Goal: Transaction & Acquisition: Download file/media

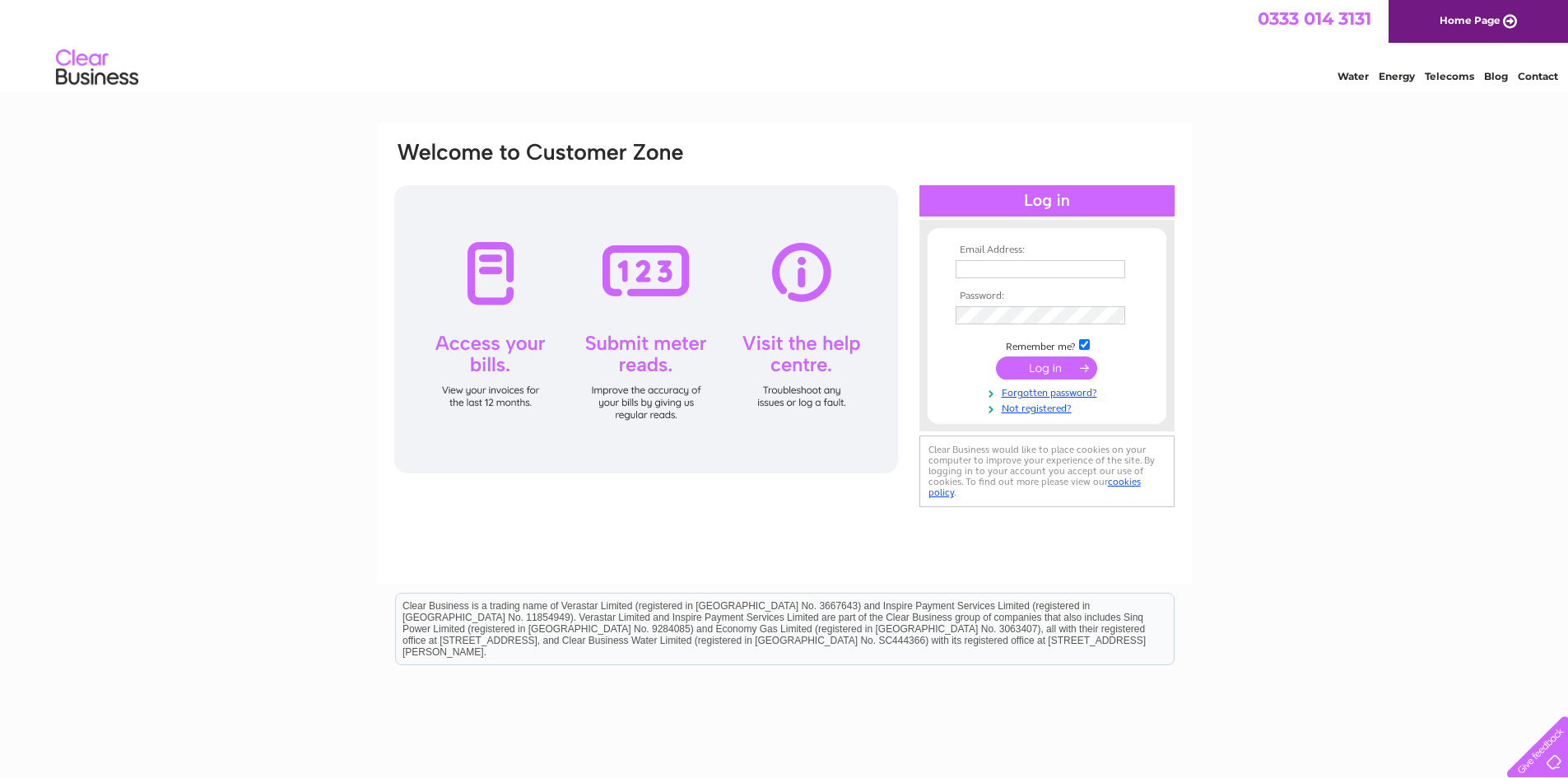
type input "jjackson@cabothighlands.com"
click at [1031, 371] on input "submit" at bounding box center [1046, 370] width 101 height 23
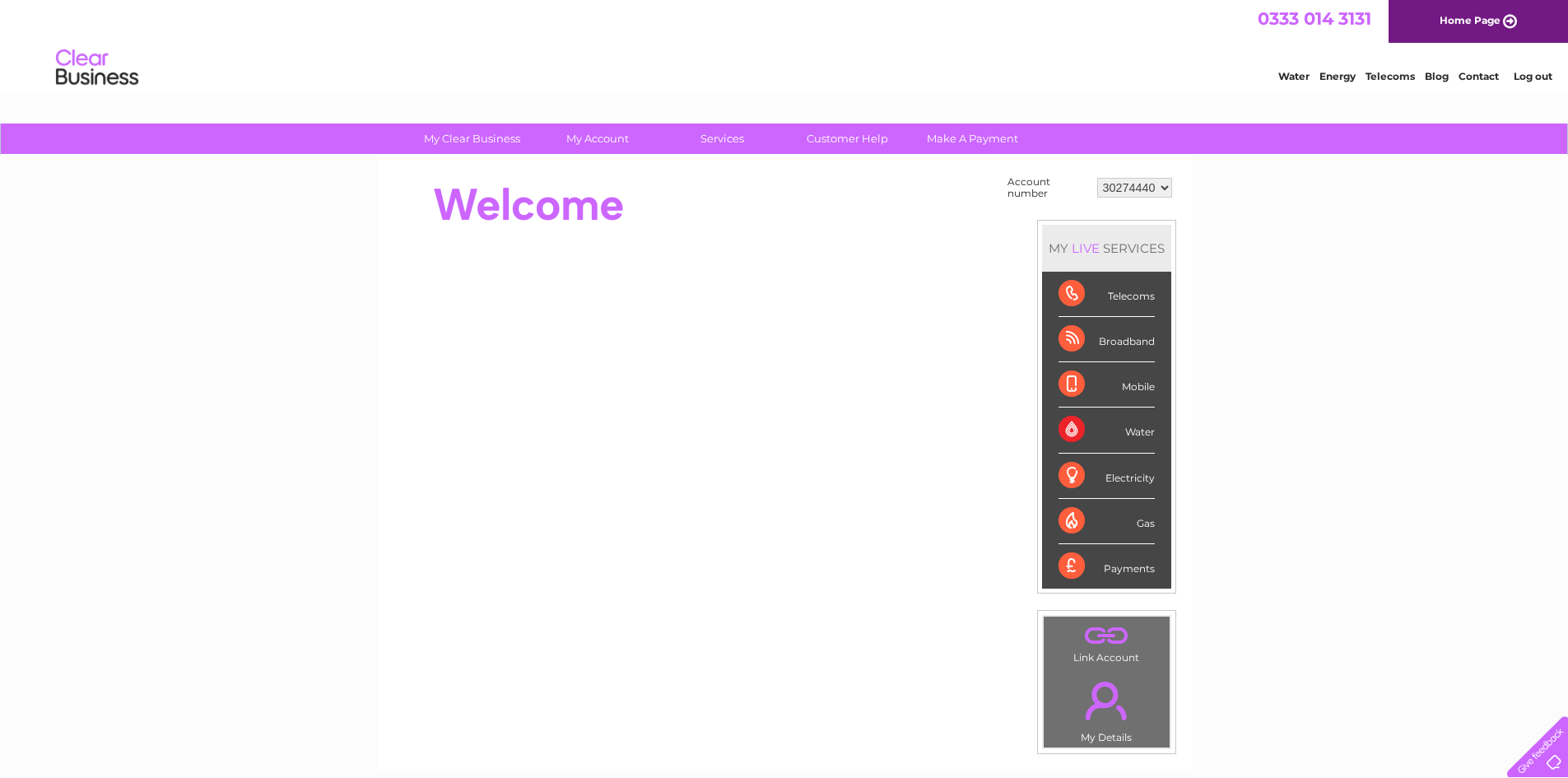
click at [1138, 433] on div "Water" at bounding box center [1106, 430] width 96 height 45
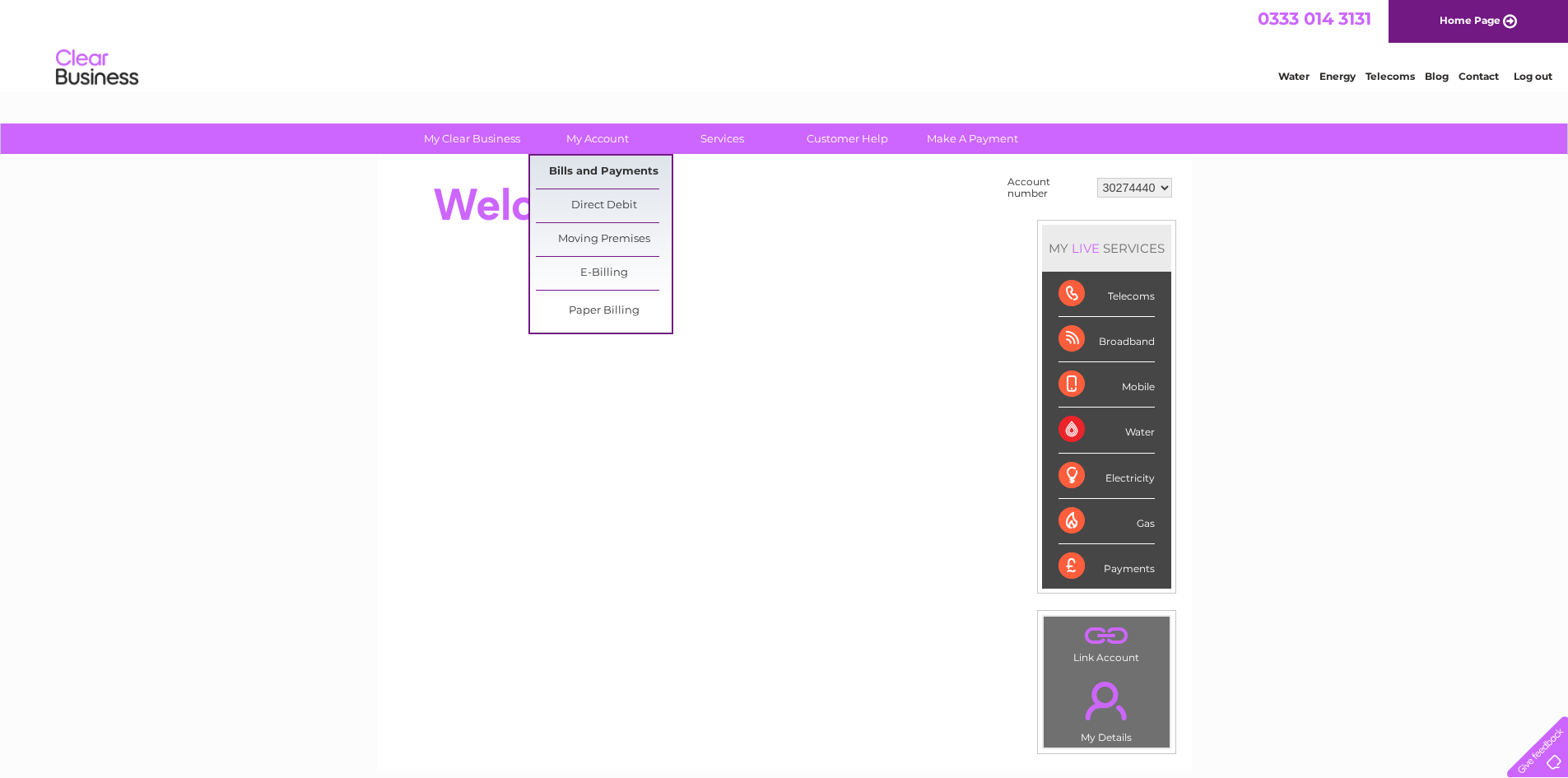
click at [614, 163] on link "Bills and Payments" at bounding box center [603, 171] width 136 height 33
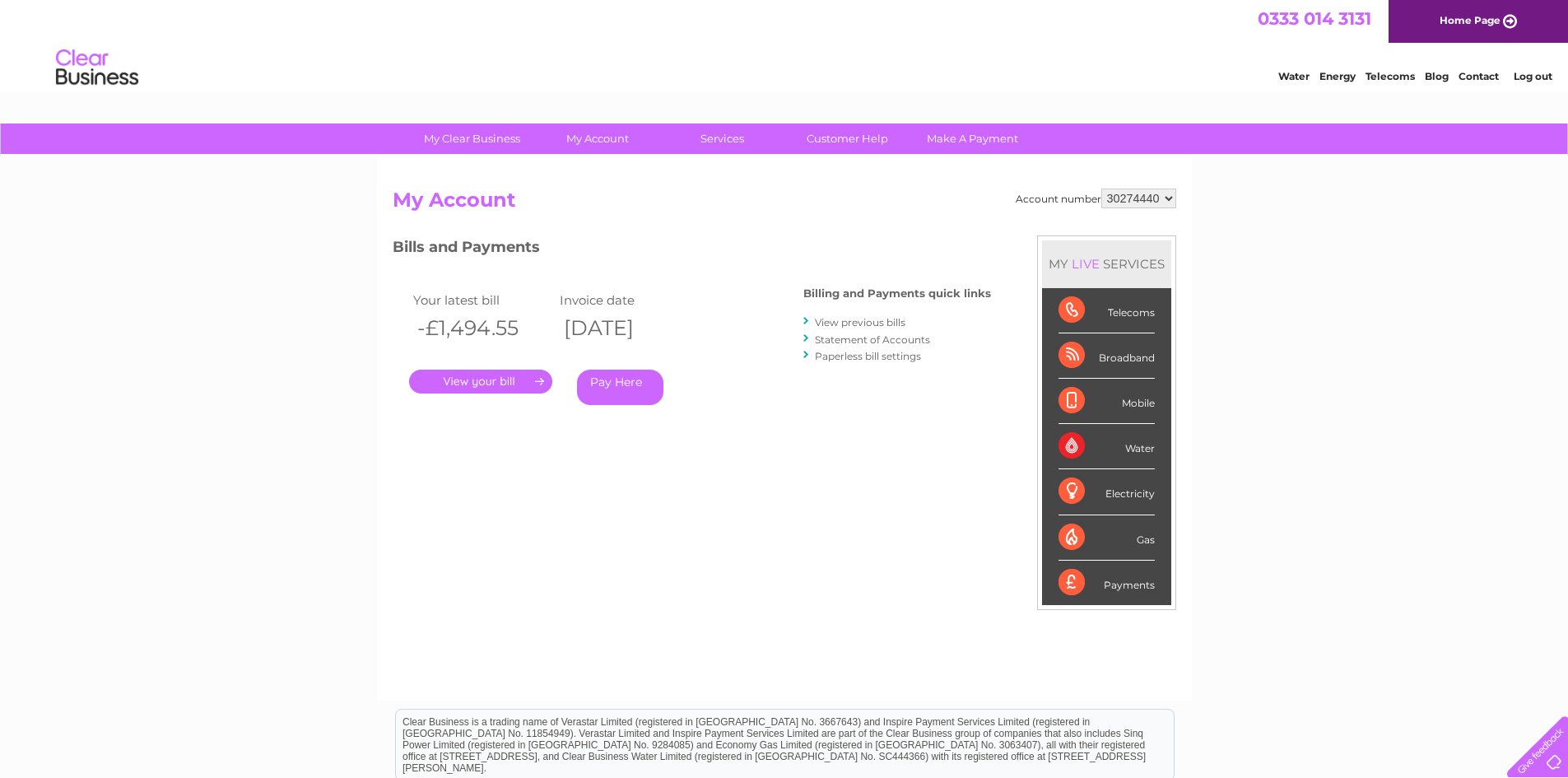
click at [879, 322] on link "View previous bills" at bounding box center [860, 322] width 90 height 13
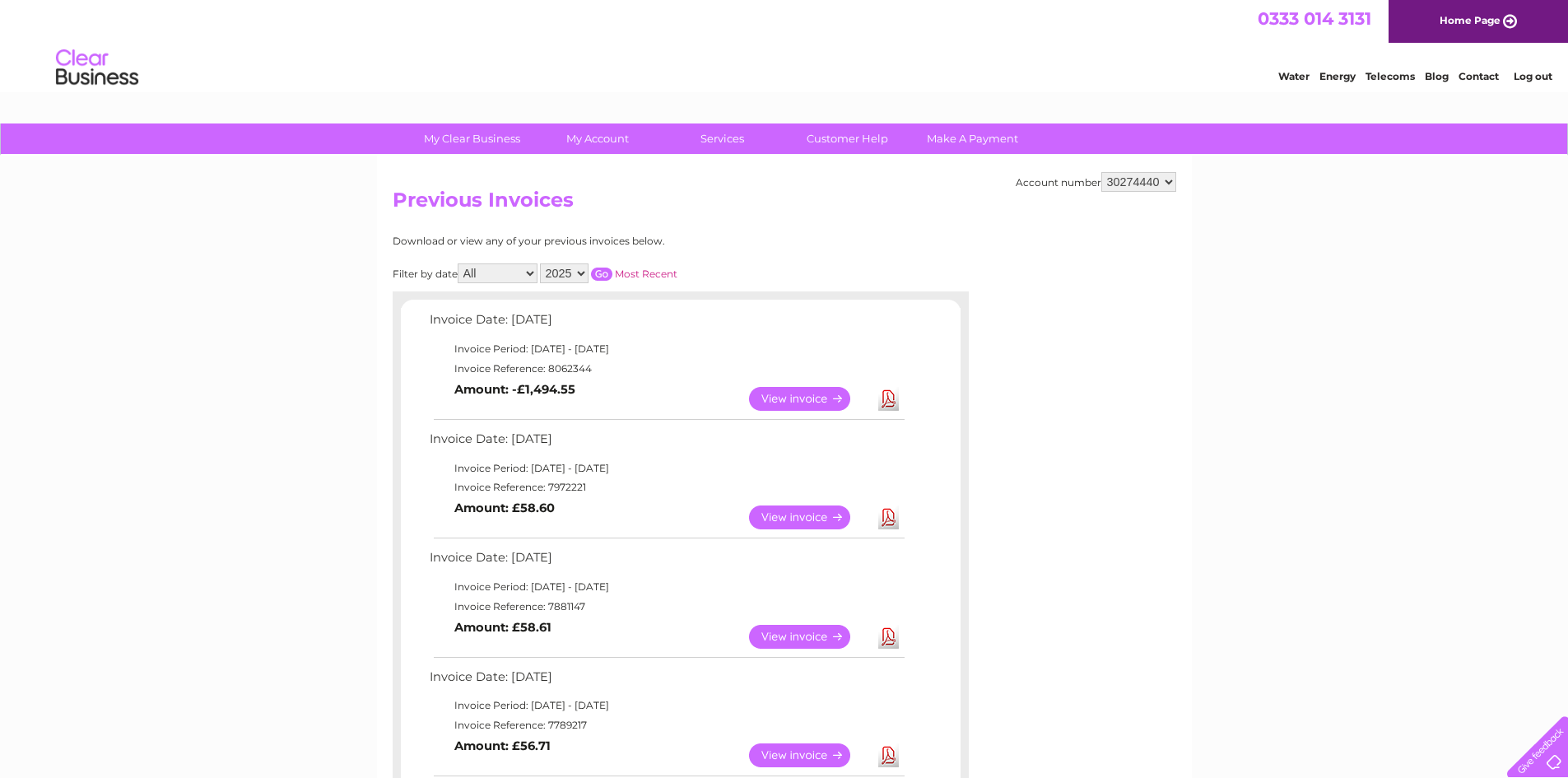
click at [584, 271] on select "2025 2024 2023" at bounding box center [564, 274] width 48 height 20
select select "2024"
click at [542, 264] on select "2025 2024 2023" at bounding box center [564, 274] width 48 height 20
click at [602, 273] on input "button" at bounding box center [602, 274] width 22 height 13
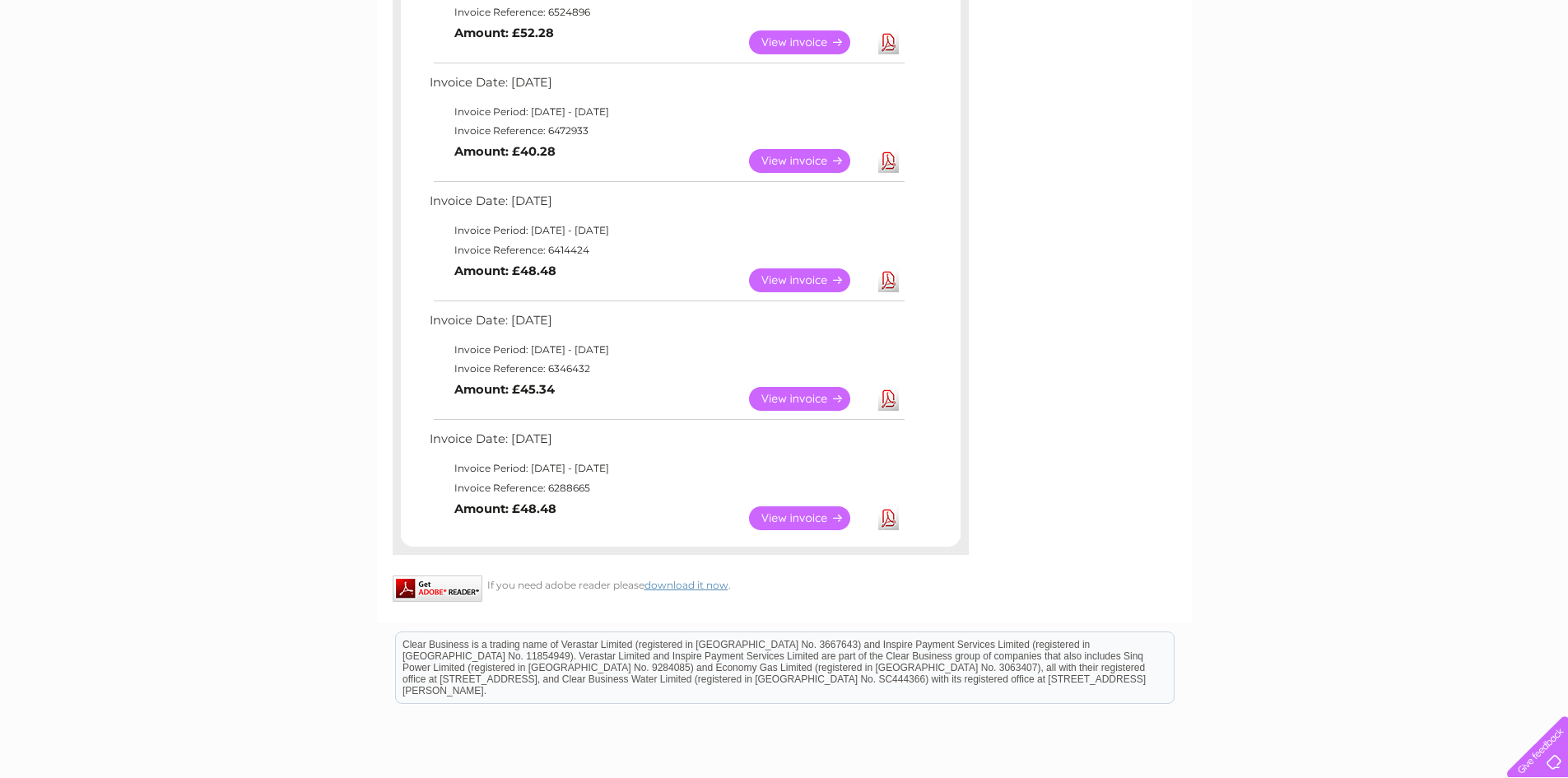
scroll to position [1328, 0]
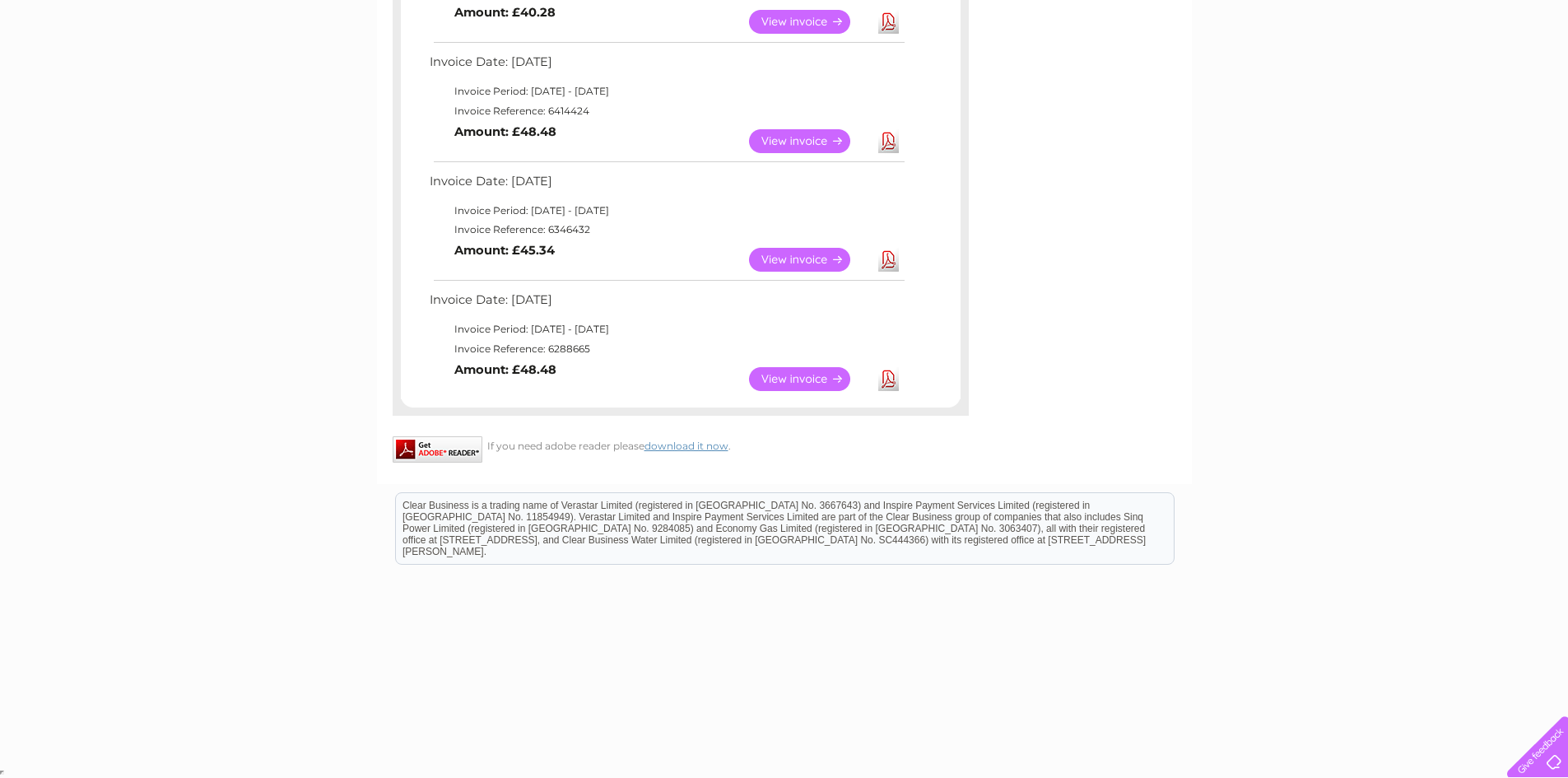
click at [797, 381] on link "View" at bounding box center [809, 379] width 121 height 24
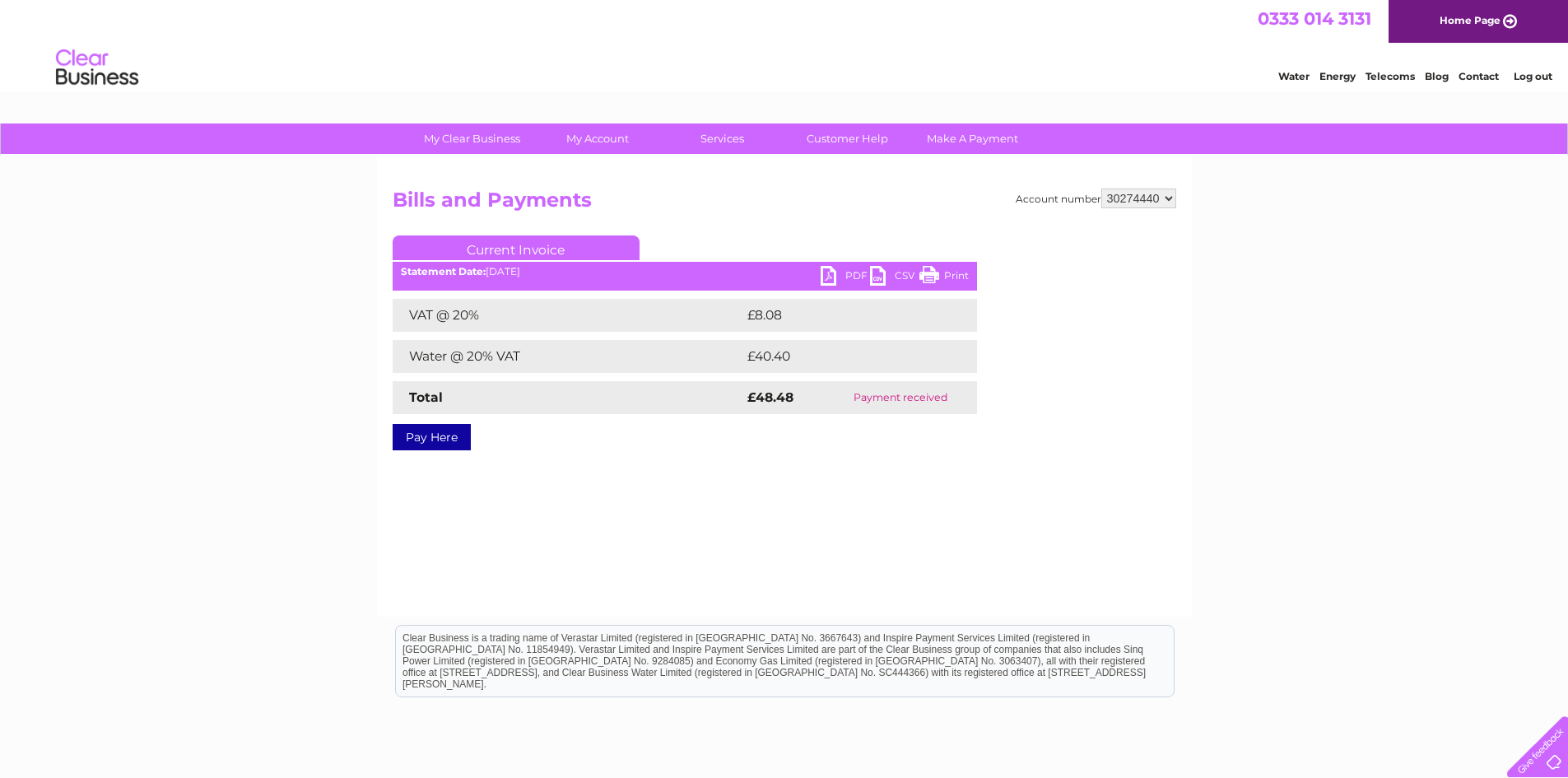
click at [851, 275] on link "PDF" at bounding box center [845, 278] width 49 height 24
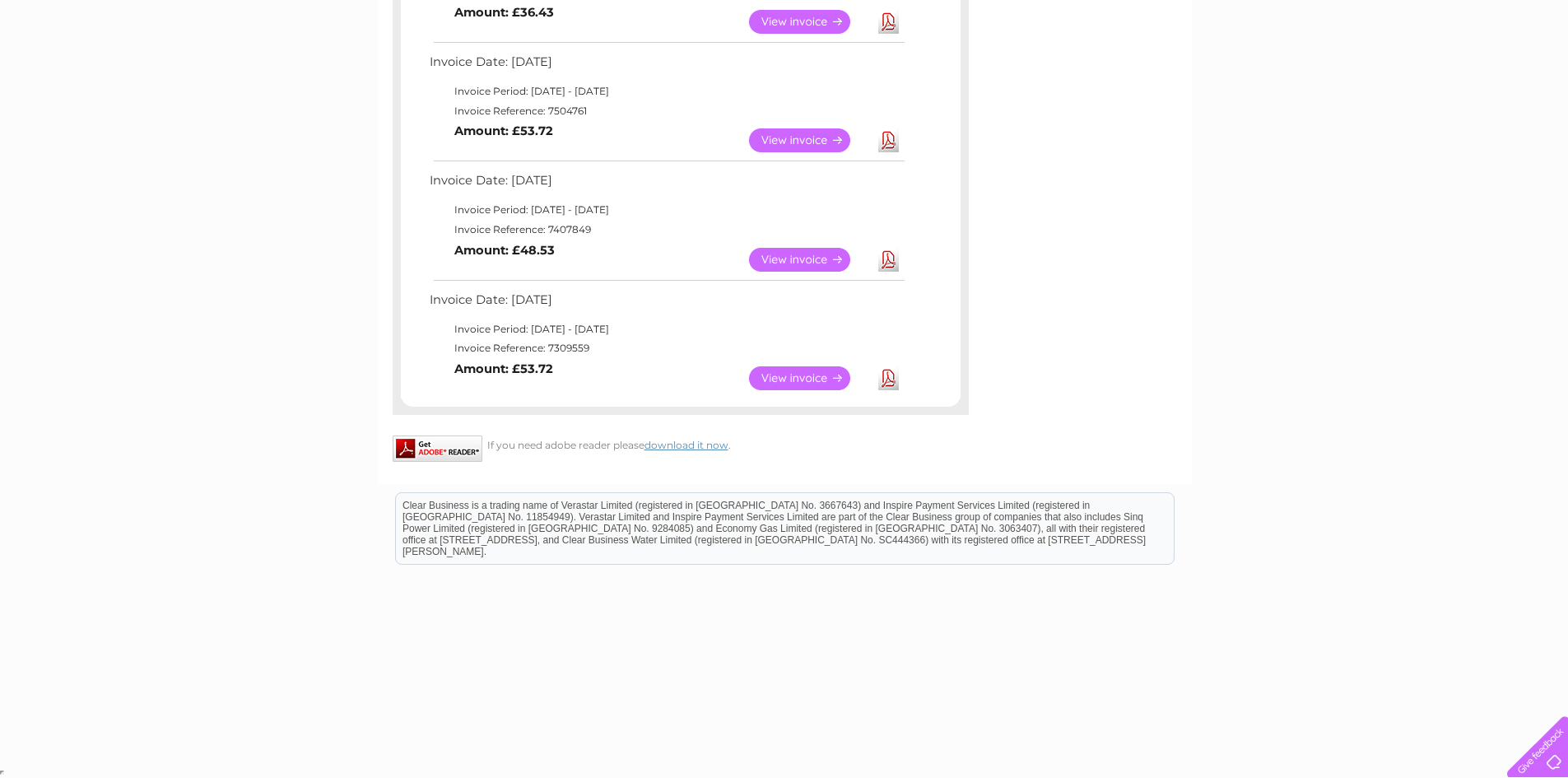
click at [887, 260] on link "Download" at bounding box center [888, 260] width 21 height 24
click at [888, 134] on link "Download" at bounding box center [888, 140] width 21 height 24
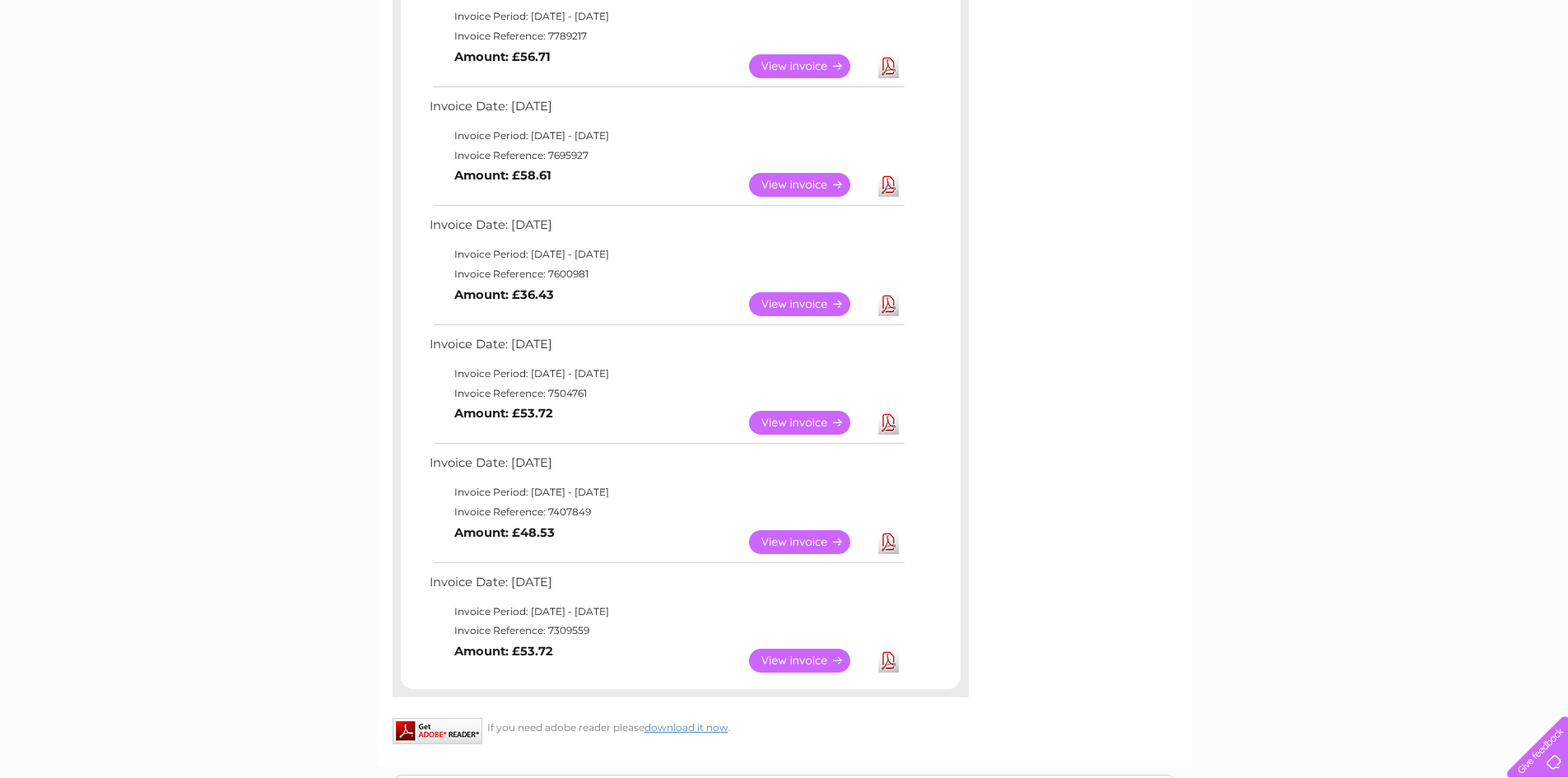
scroll to position [642, 0]
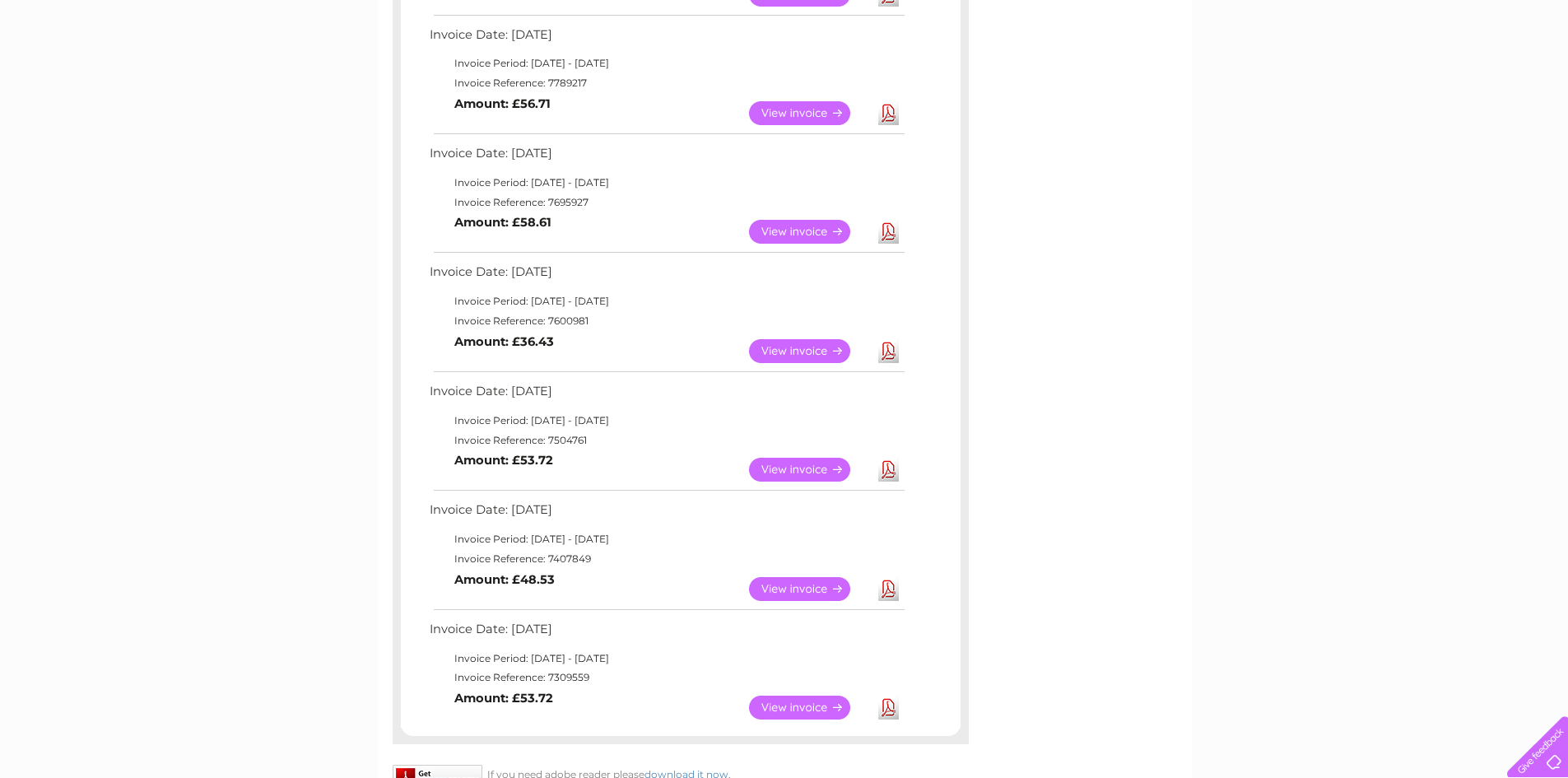
click at [890, 351] on link "Download" at bounding box center [888, 351] width 21 height 24
click at [891, 231] on link "Download" at bounding box center [888, 231] width 21 height 24
click at [887, 108] on link "Download" at bounding box center [888, 113] width 21 height 24
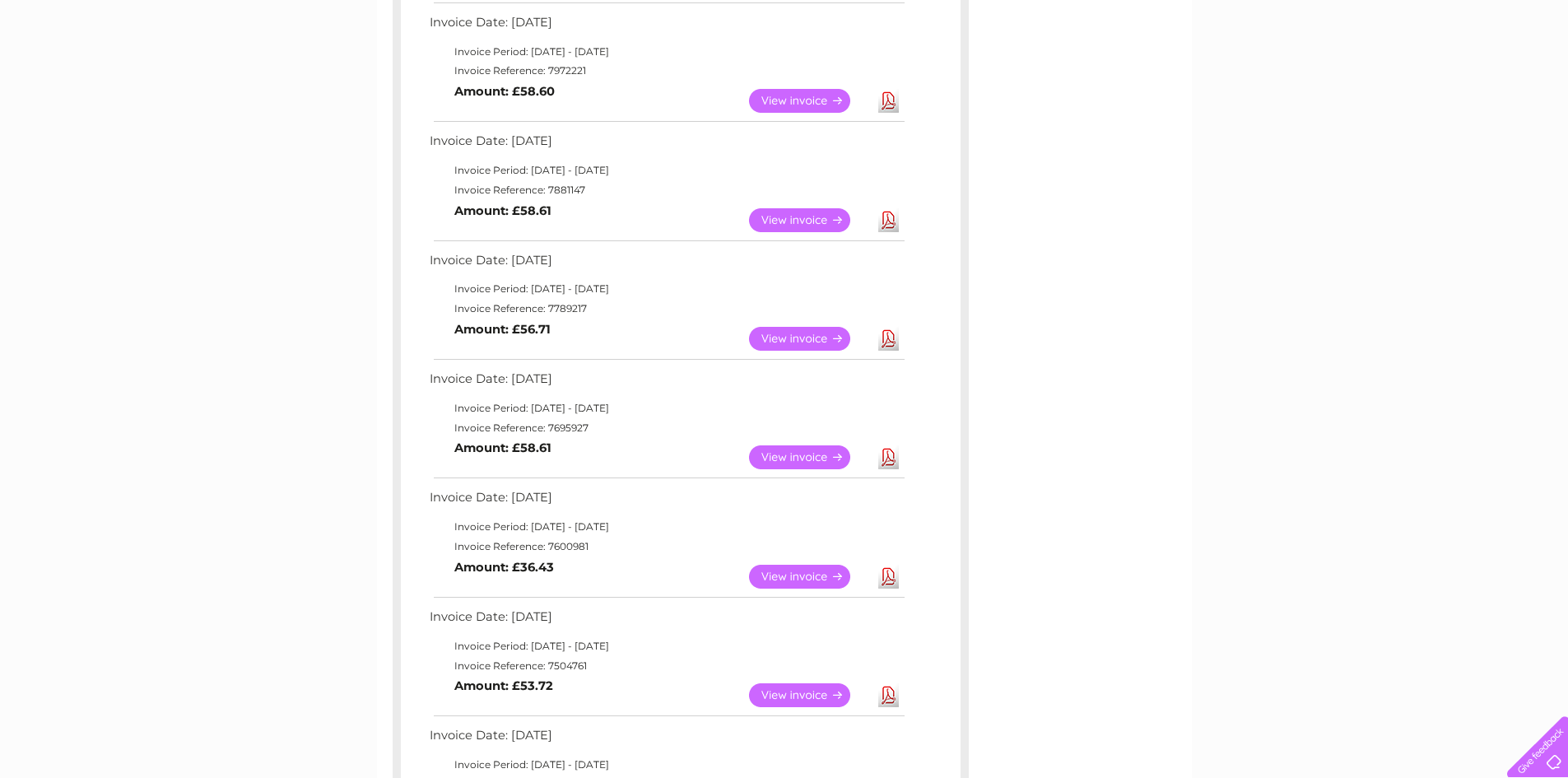
scroll to position [395, 0]
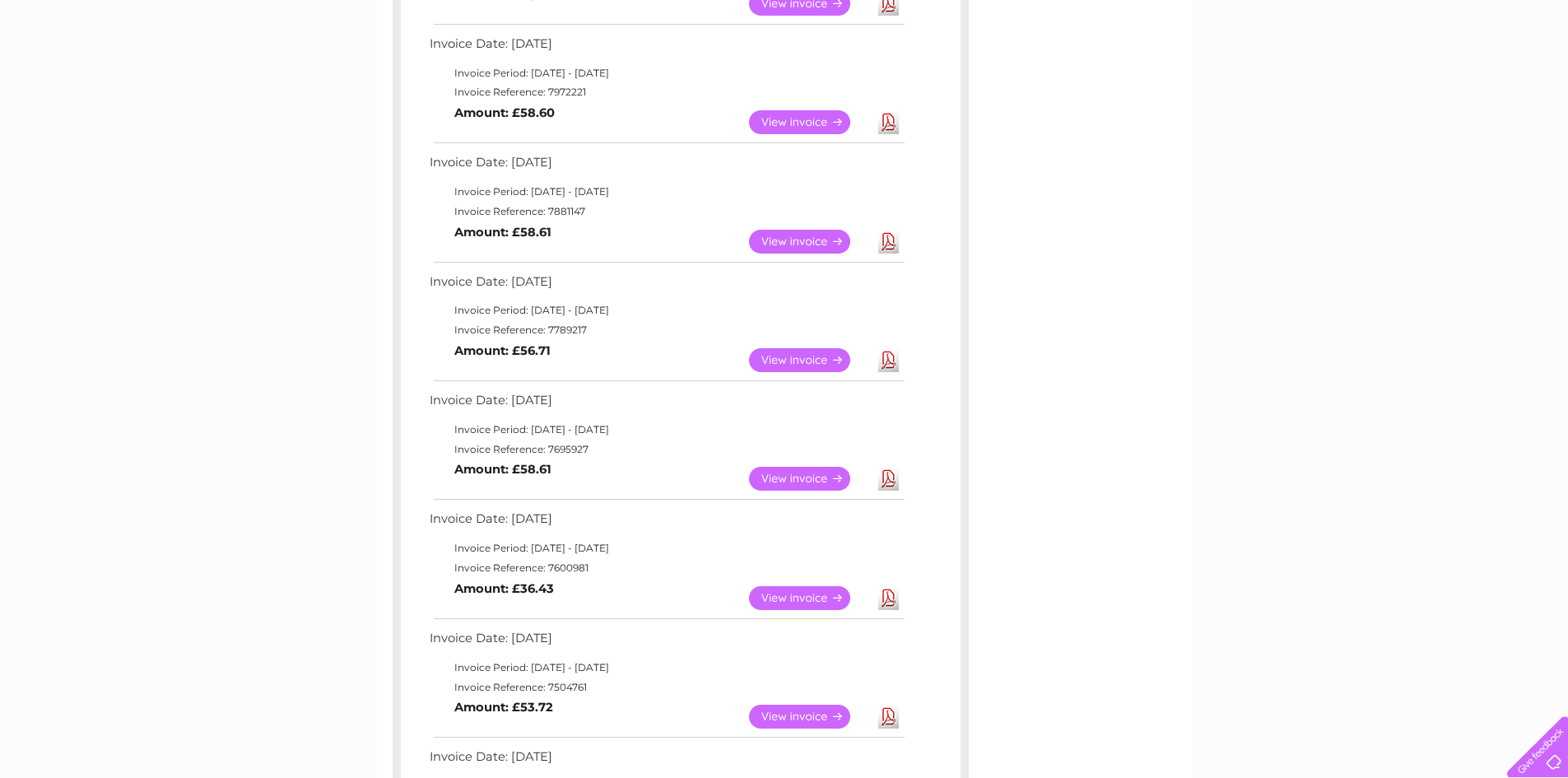
click at [887, 242] on link "Download" at bounding box center [888, 241] width 21 height 24
click at [889, 124] on link "Download" at bounding box center [888, 122] width 21 height 24
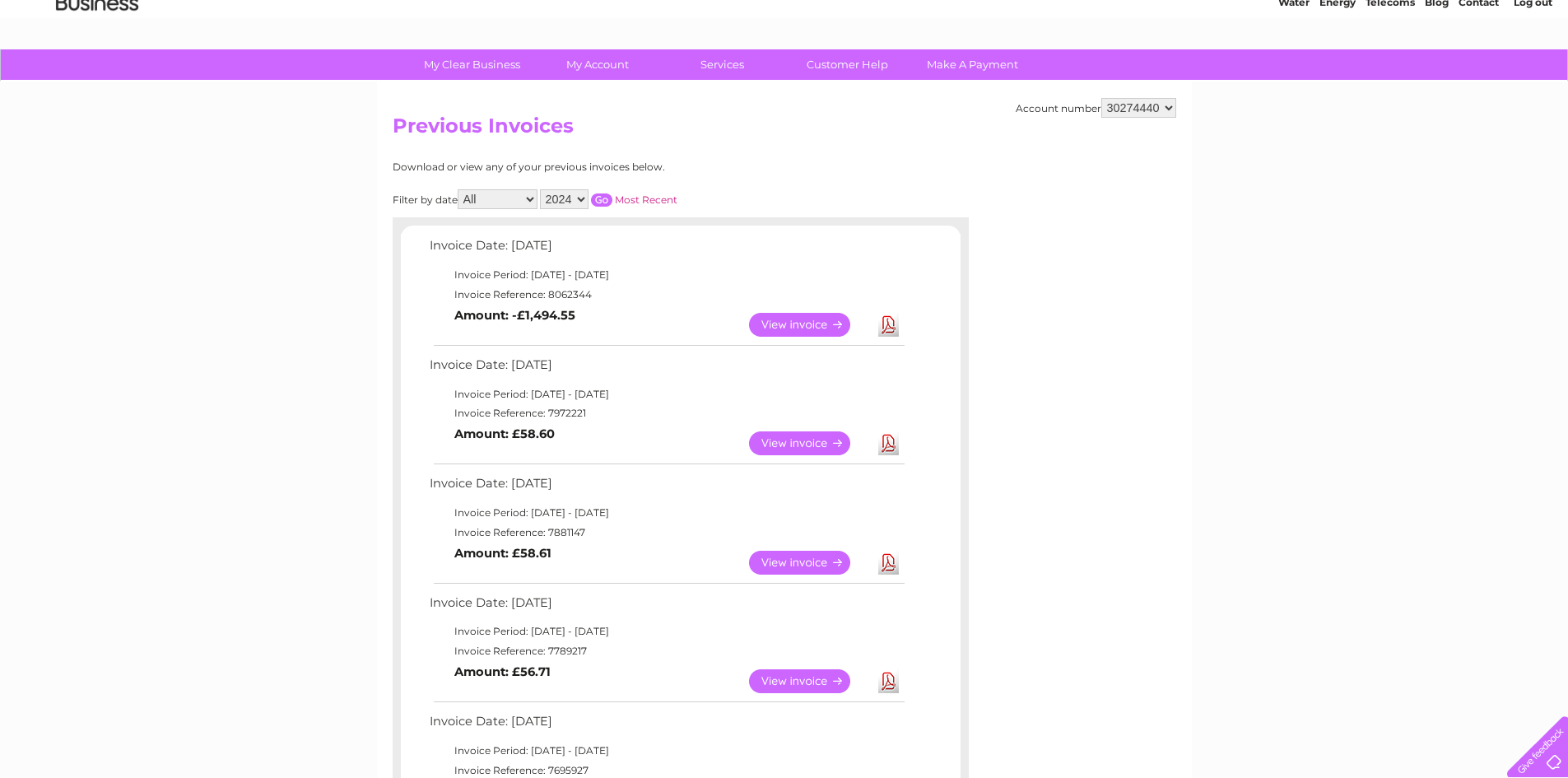
scroll to position [66, 0]
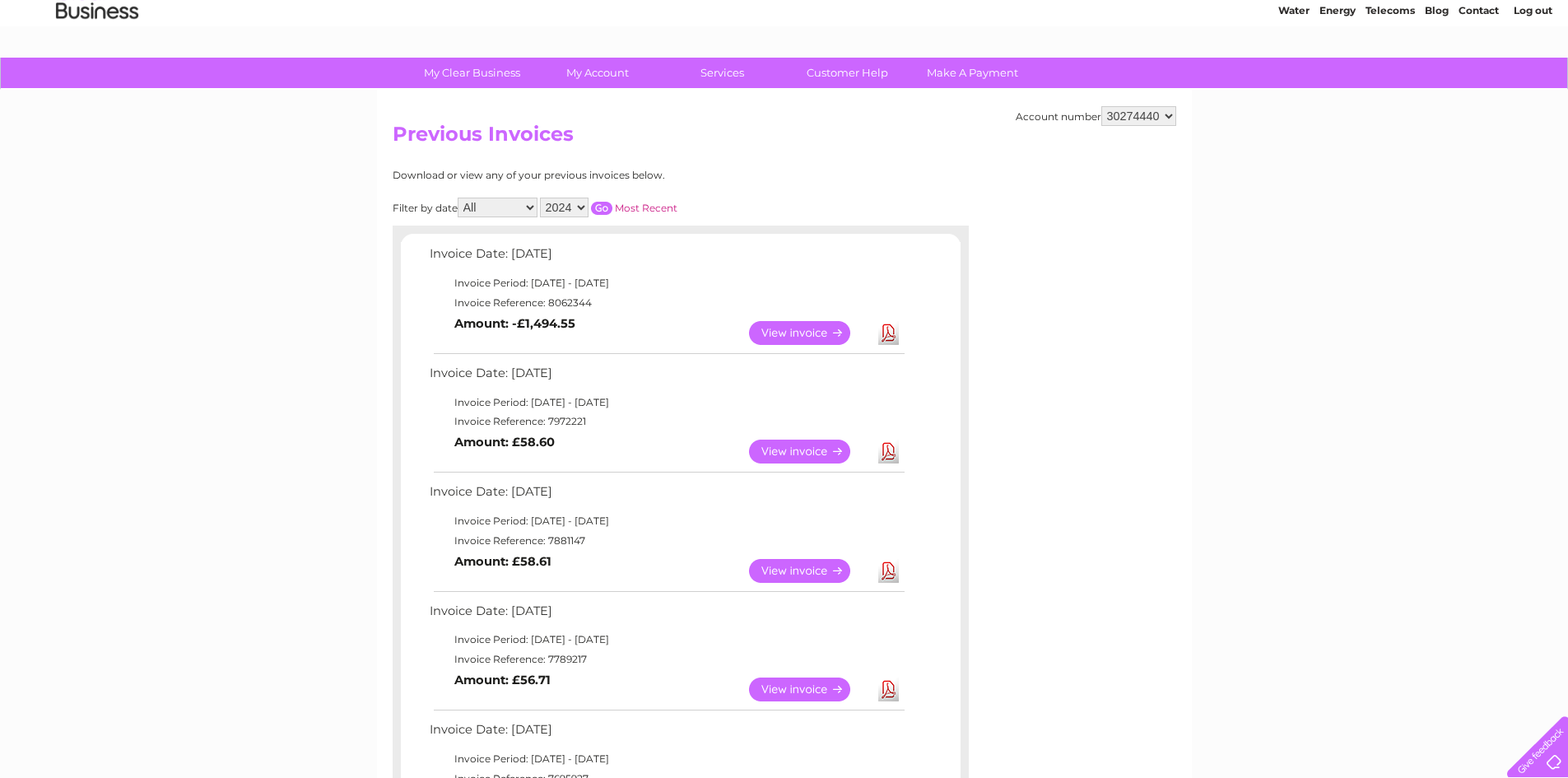
click at [885, 335] on link "Download" at bounding box center [888, 333] width 21 height 24
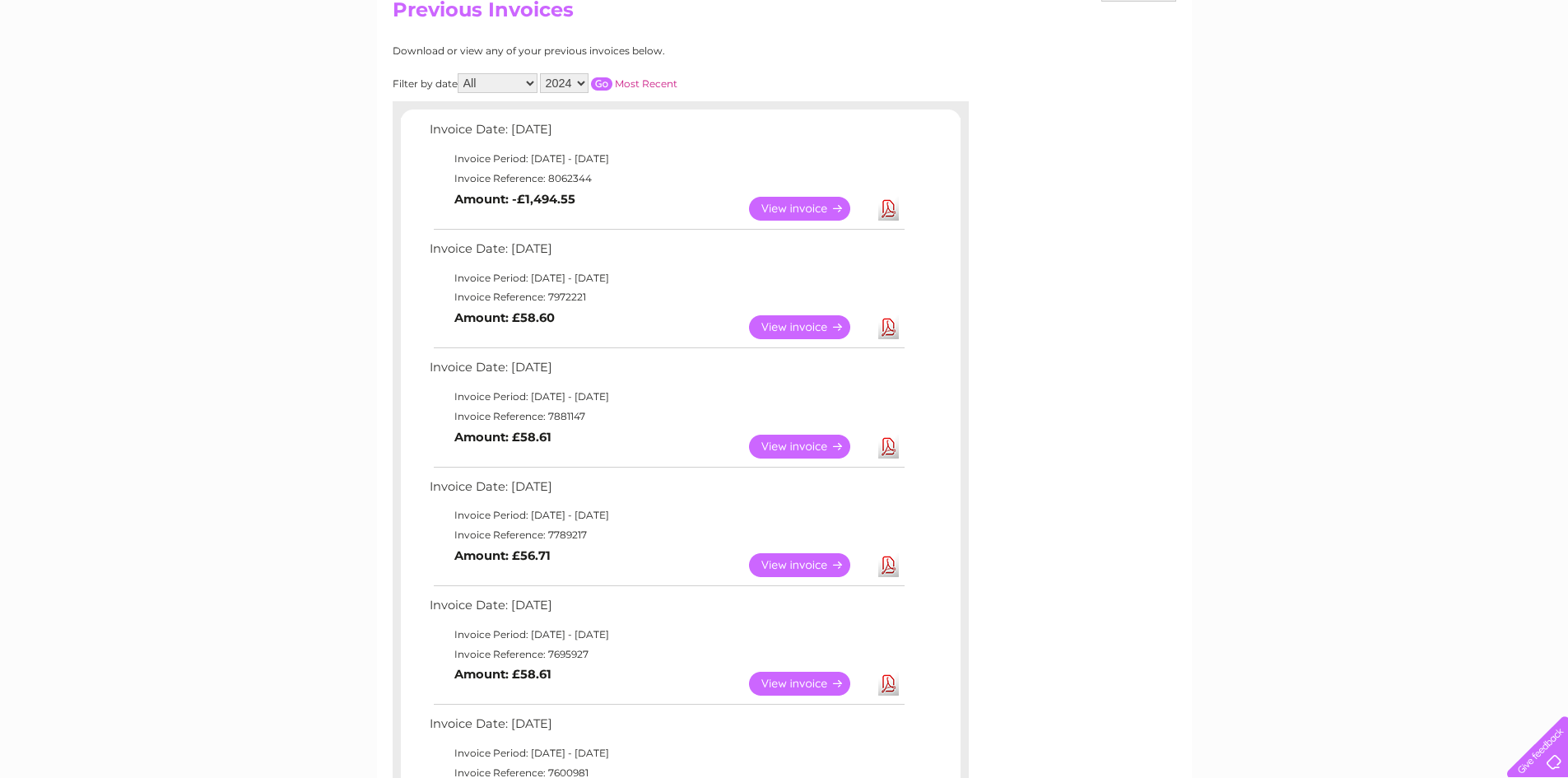
scroll to position [164, 0]
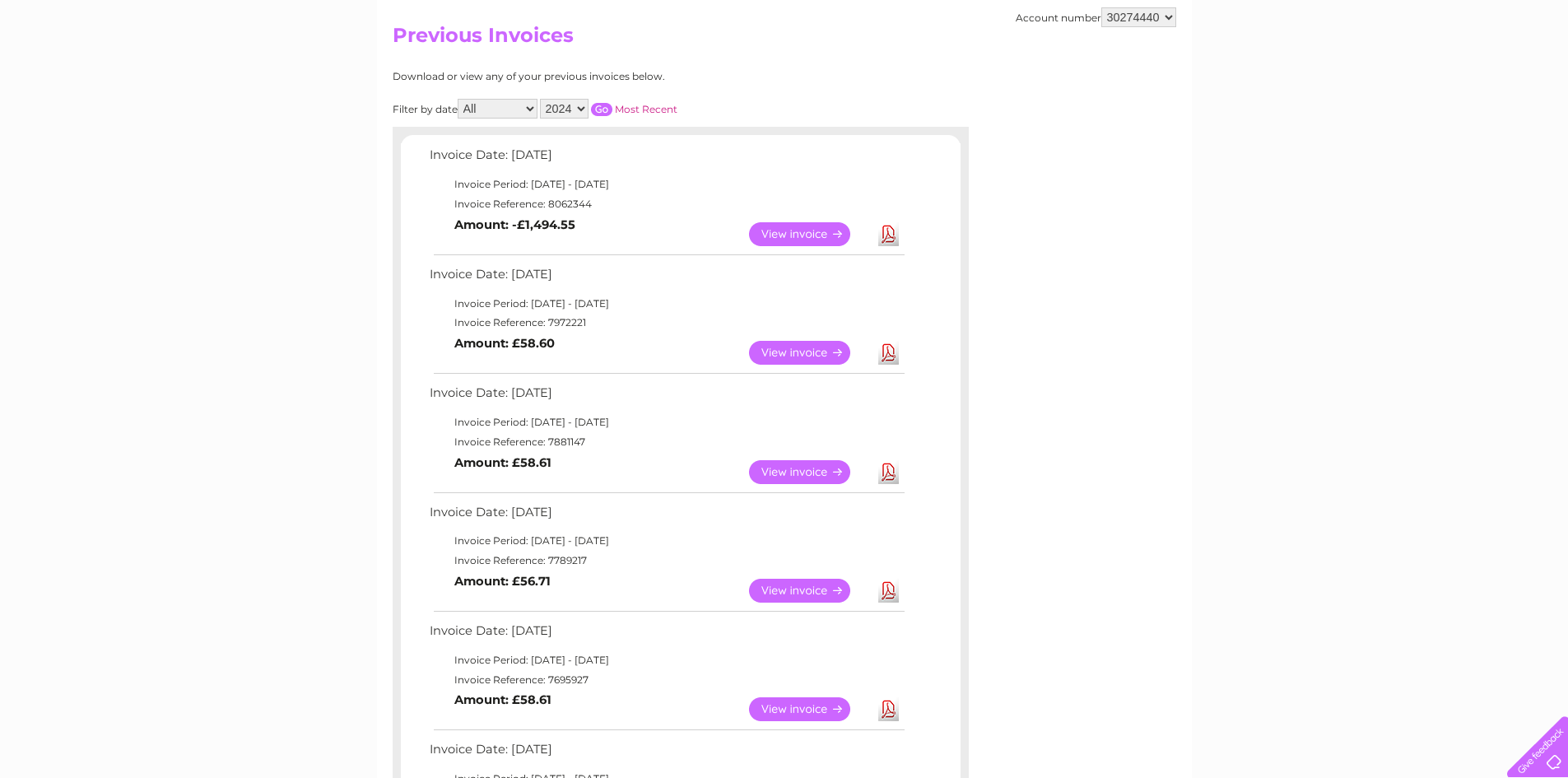
click at [582, 104] on select "2025 2024 2023" at bounding box center [564, 109] width 48 height 20
click at [542, 99] on select "2025 2024 2023" at bounding box center [564, 109] width 48 height 20
click at [601, 111] on input "button" at bounding box center [602, 109] width 22 height 13
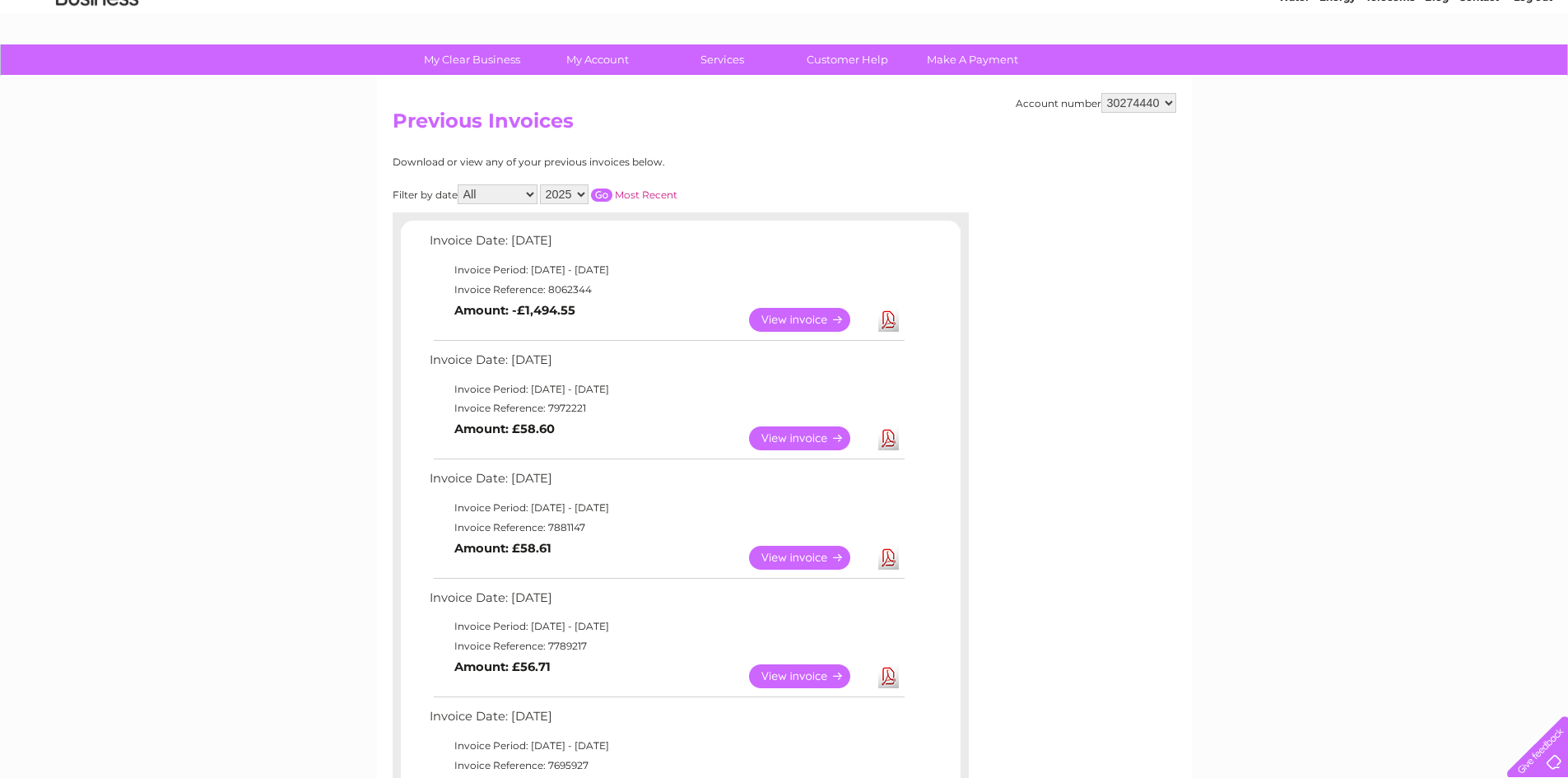
scroll to position [66, 0]
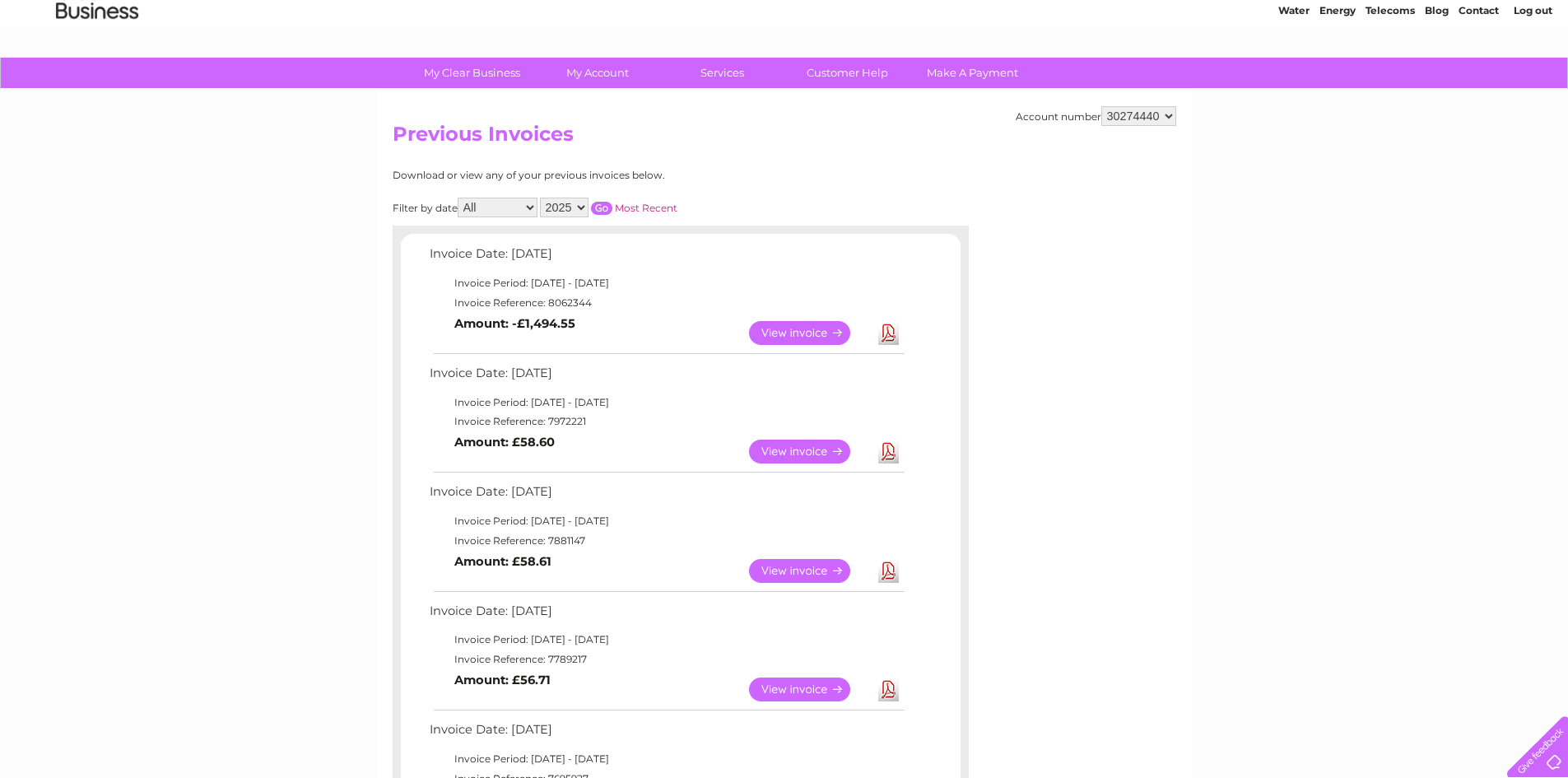
click at [531, 206] on select "All January February March April May June July August September October Novembe…" at bounding box center [497, 208] width 80 height 20
click at [459, 198] on select "All January February March April May June July August September October Novembe…" at bounding box center [497, 208] width 80 height 20
click at [581, 205] on select "2025 2024 2023" at bounding box center [564, 208] width 48 height 20
select select "2024"
click at [542, 198] on select "2025 2024 2023" at bounding box center [564, 208] width 48 height 20
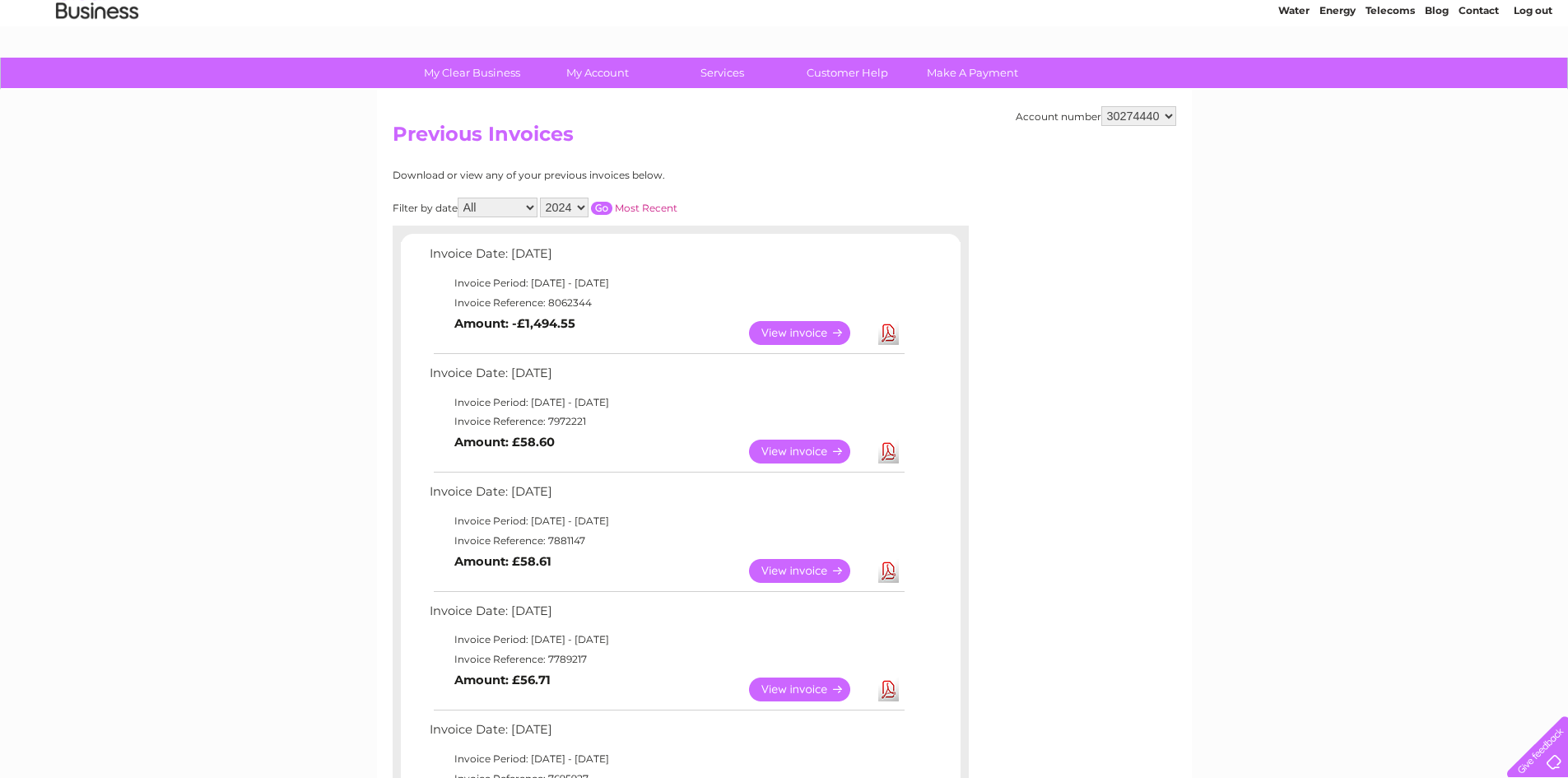
click at [598, 206] on input "button" at bounding box center [602, 209] width 22 height 13
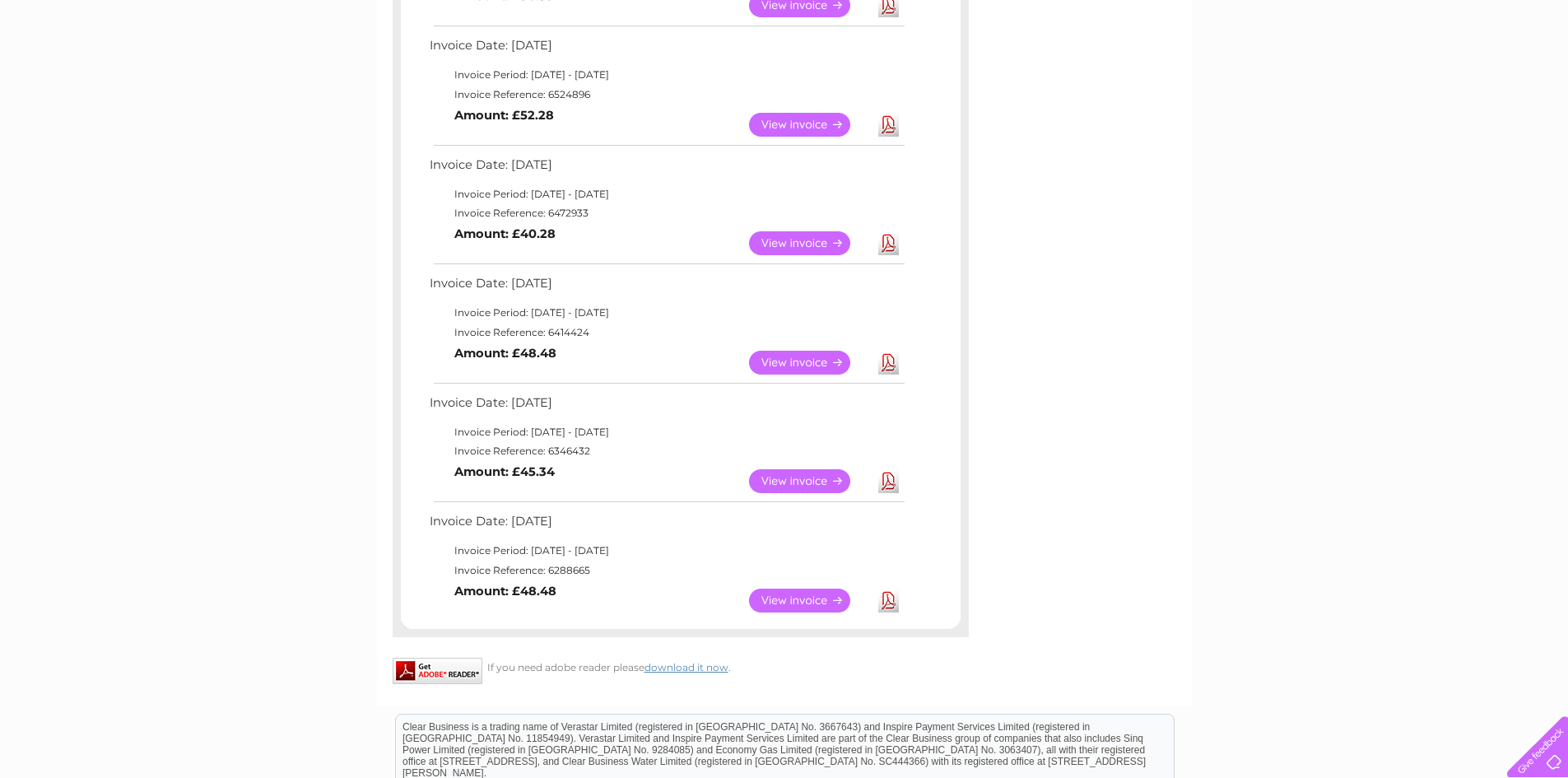
scroll to position [1136, 0]
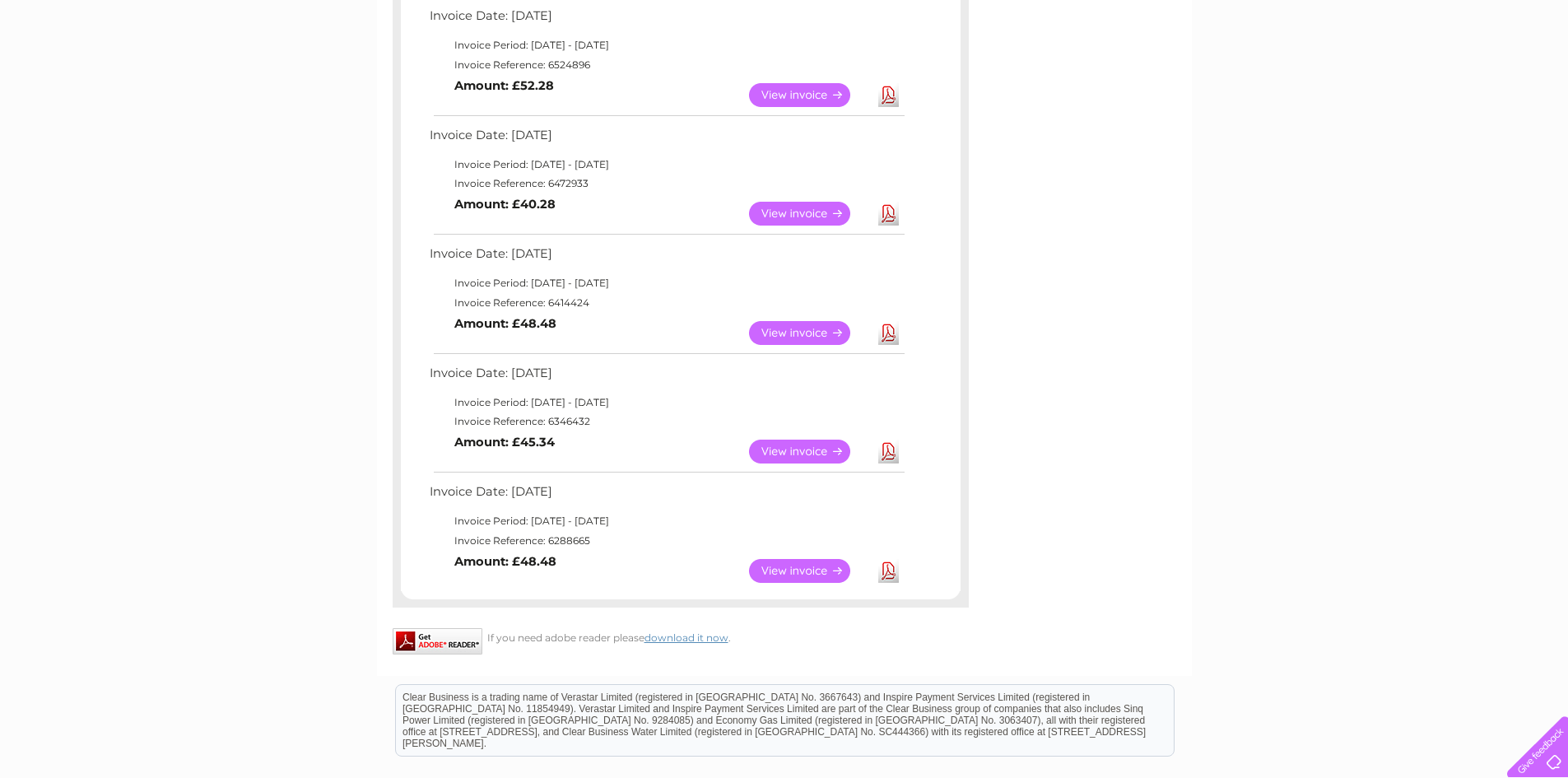
click at [887, 566] on link "Download" at bounding box center [888, 571] width 21 height 24
click at [885, 450] on link "Download" at bounding box center [888, 452] width 21 height 24
click at [890, 330] on link "Download" at bounding box center [888, 333] width 21 height 24
click at [883, 218] on link "Download" at bounding box center [888, 214] width 21 height 24
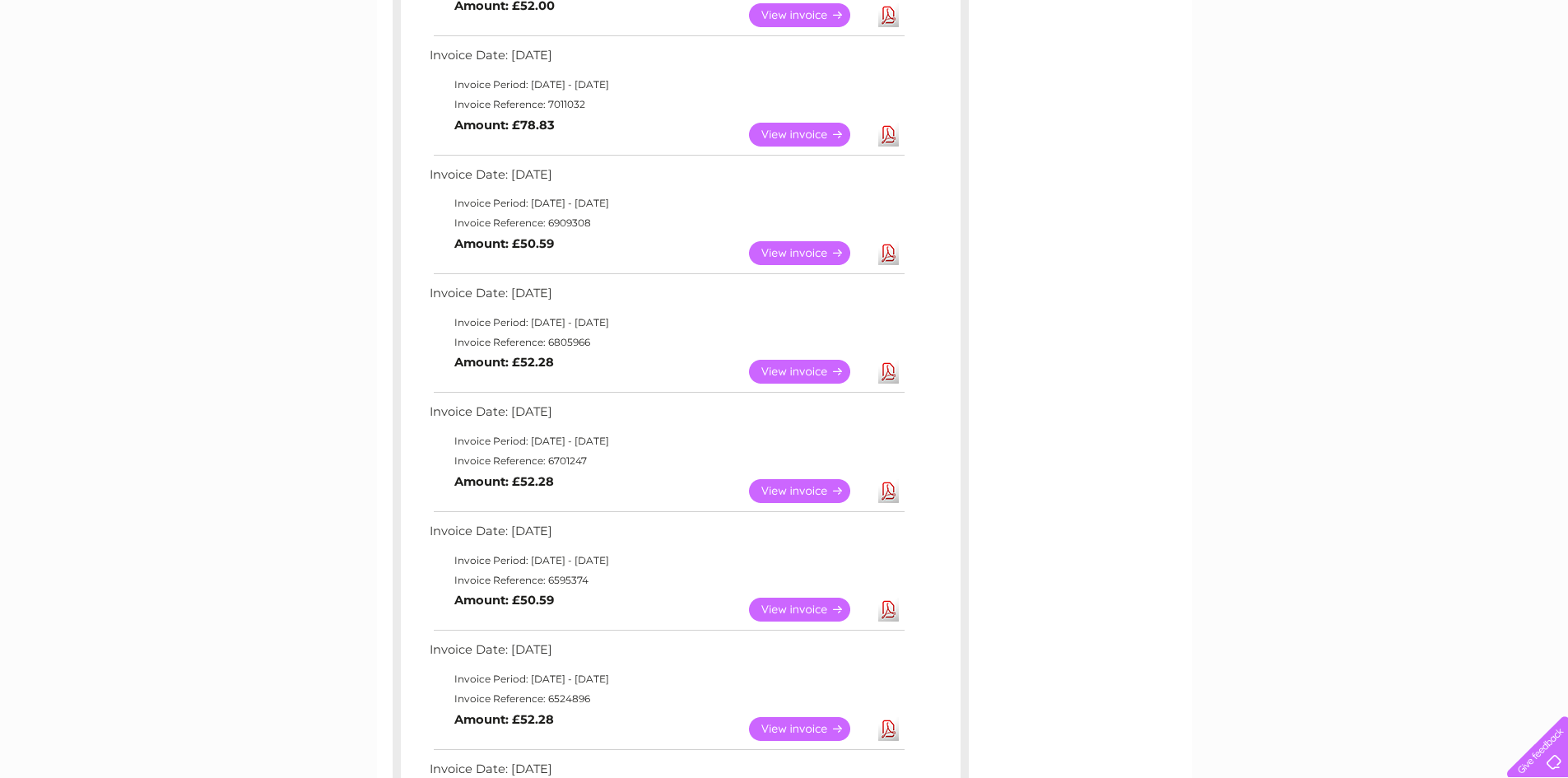
scroll to position [477, 0]
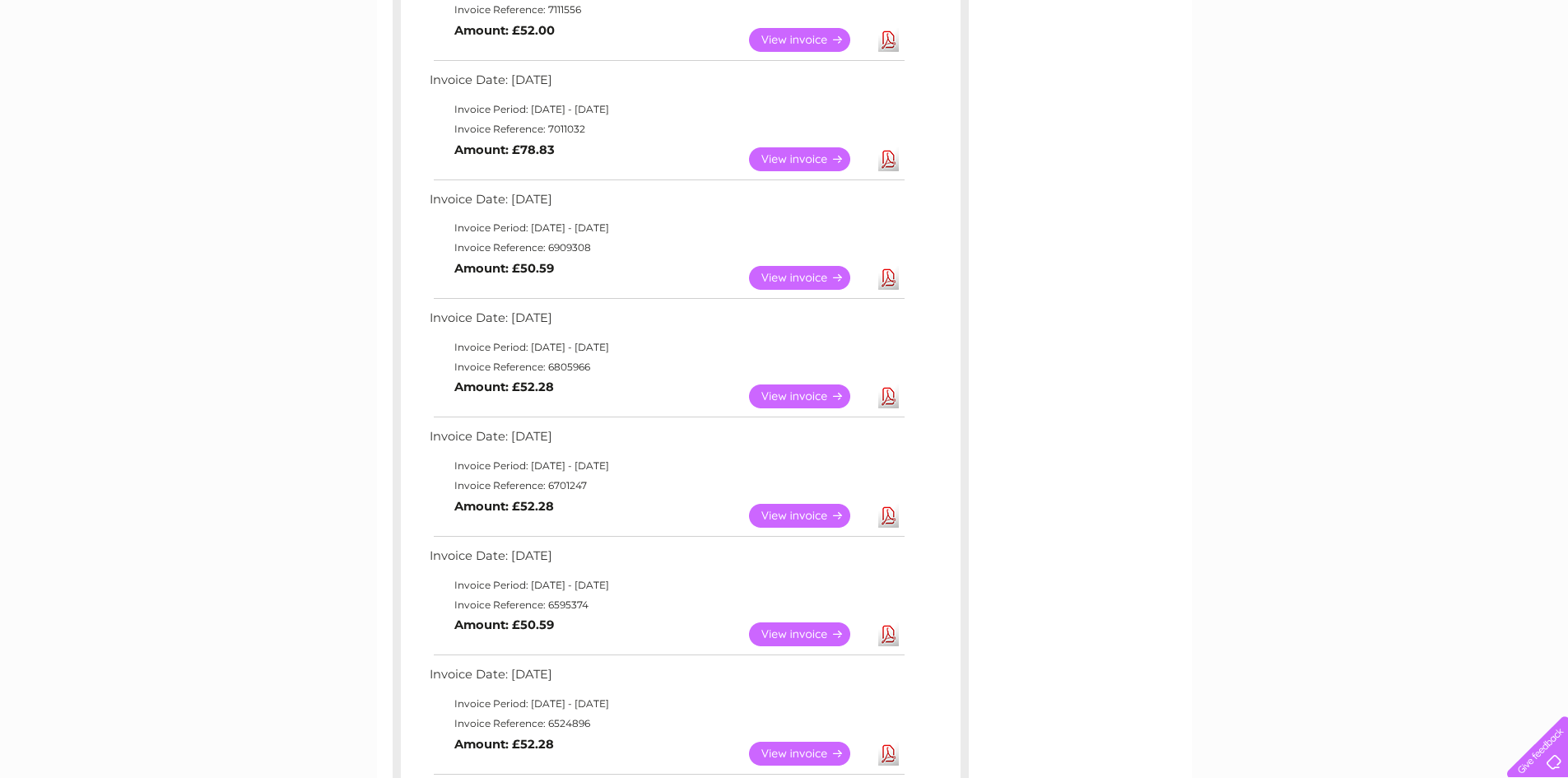
click at [885, 747] on link "Download" at bounding box center [888, 753] width 21 height 24
click at [890, 636] on link "Download" at bounding box center [888, 634] width 21 height 24
click at [887, 514] on link "Download" at bounding box center [888, 516] width 21 height 24
click at [887, 392] on link "Download" at bounding box center [888, 397] width 21 height 24
click at [886, 275] on link "Download" at bounding box center [888, 278] width 21 height 24
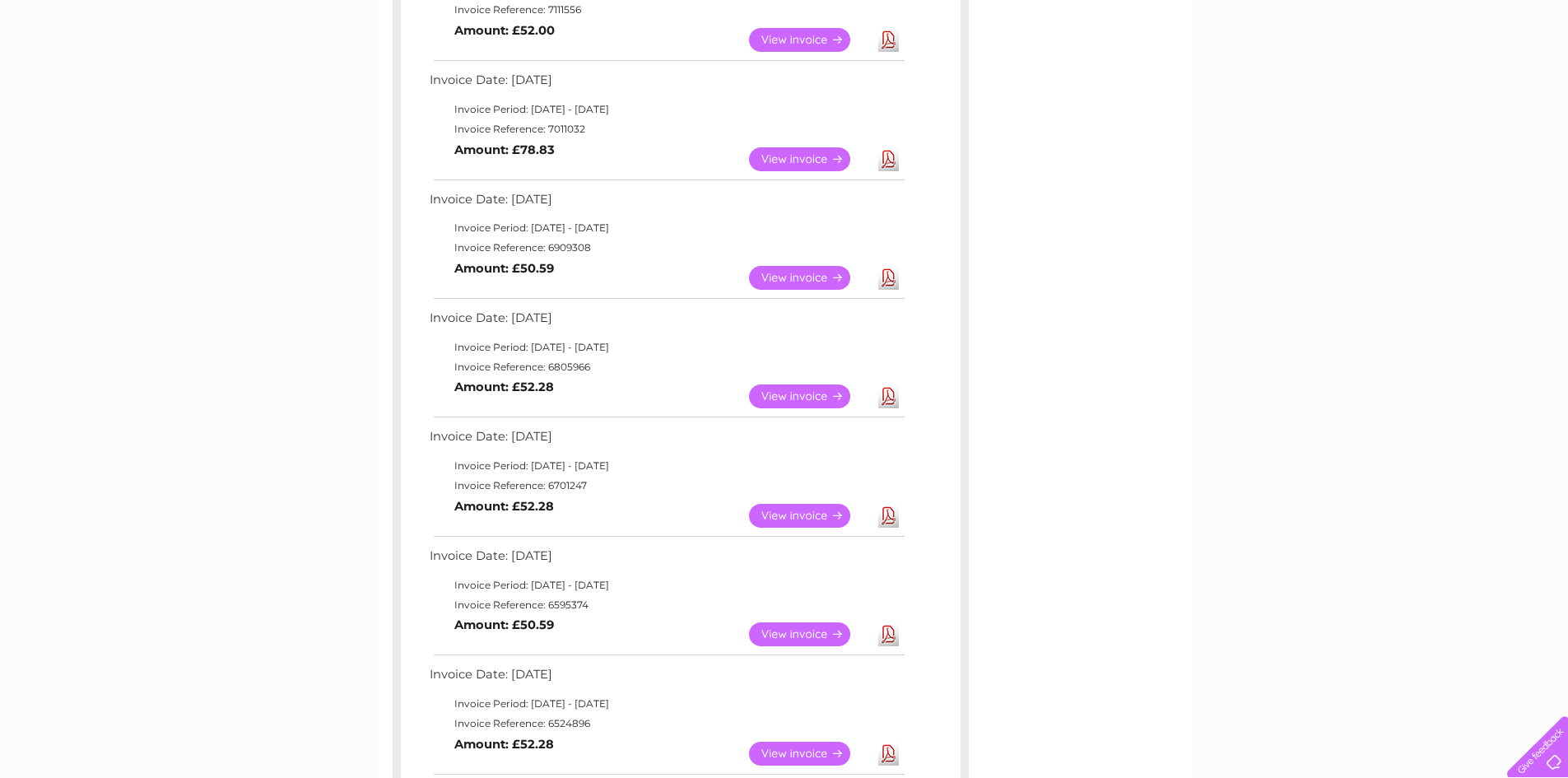
click at [888, 160] on link "Download" at bounding box center [888, 159] width 21 height 24
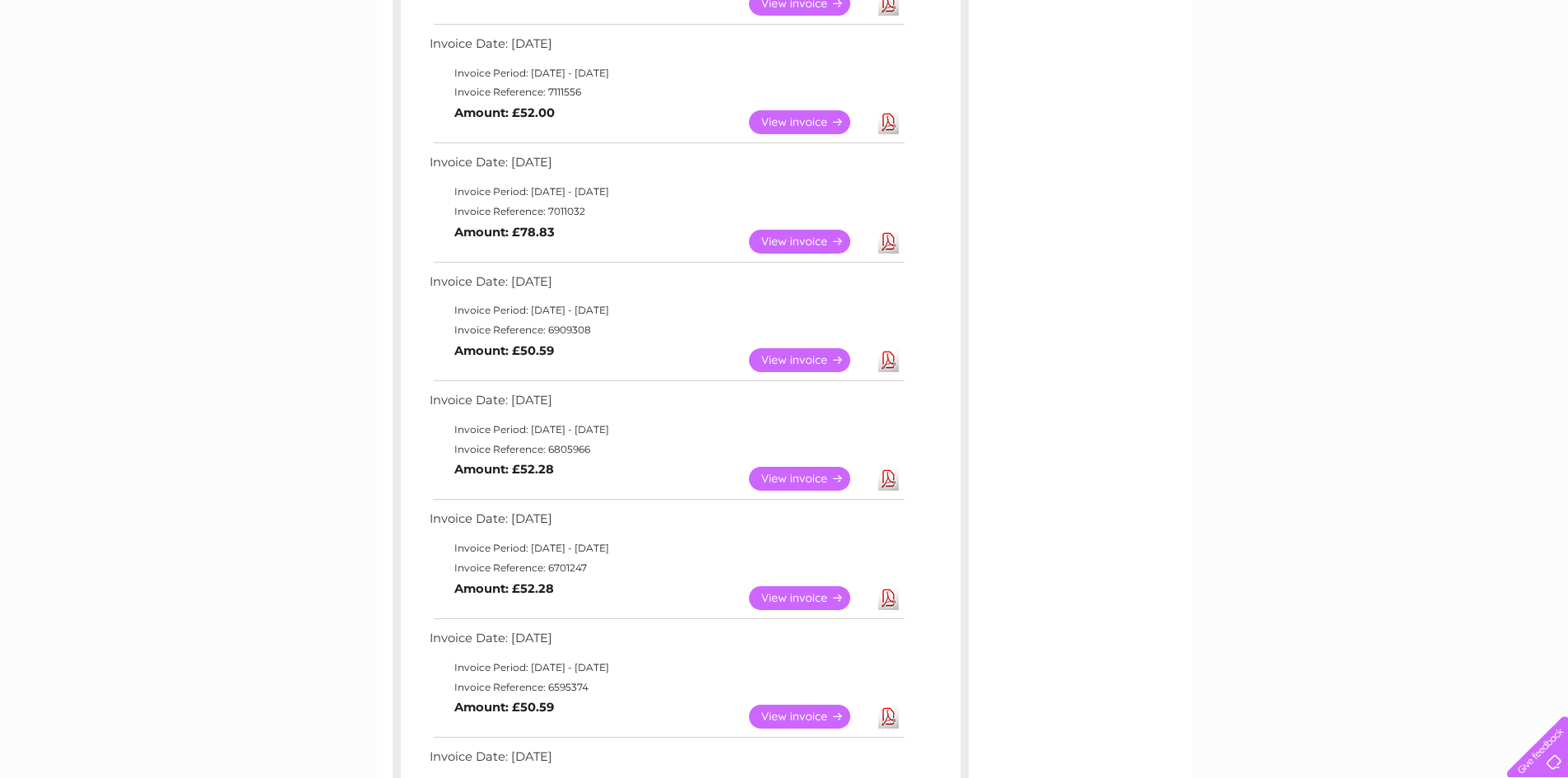
click at [885, 124] on link "Download" at bounding box center [888, 122] width 21 height 24
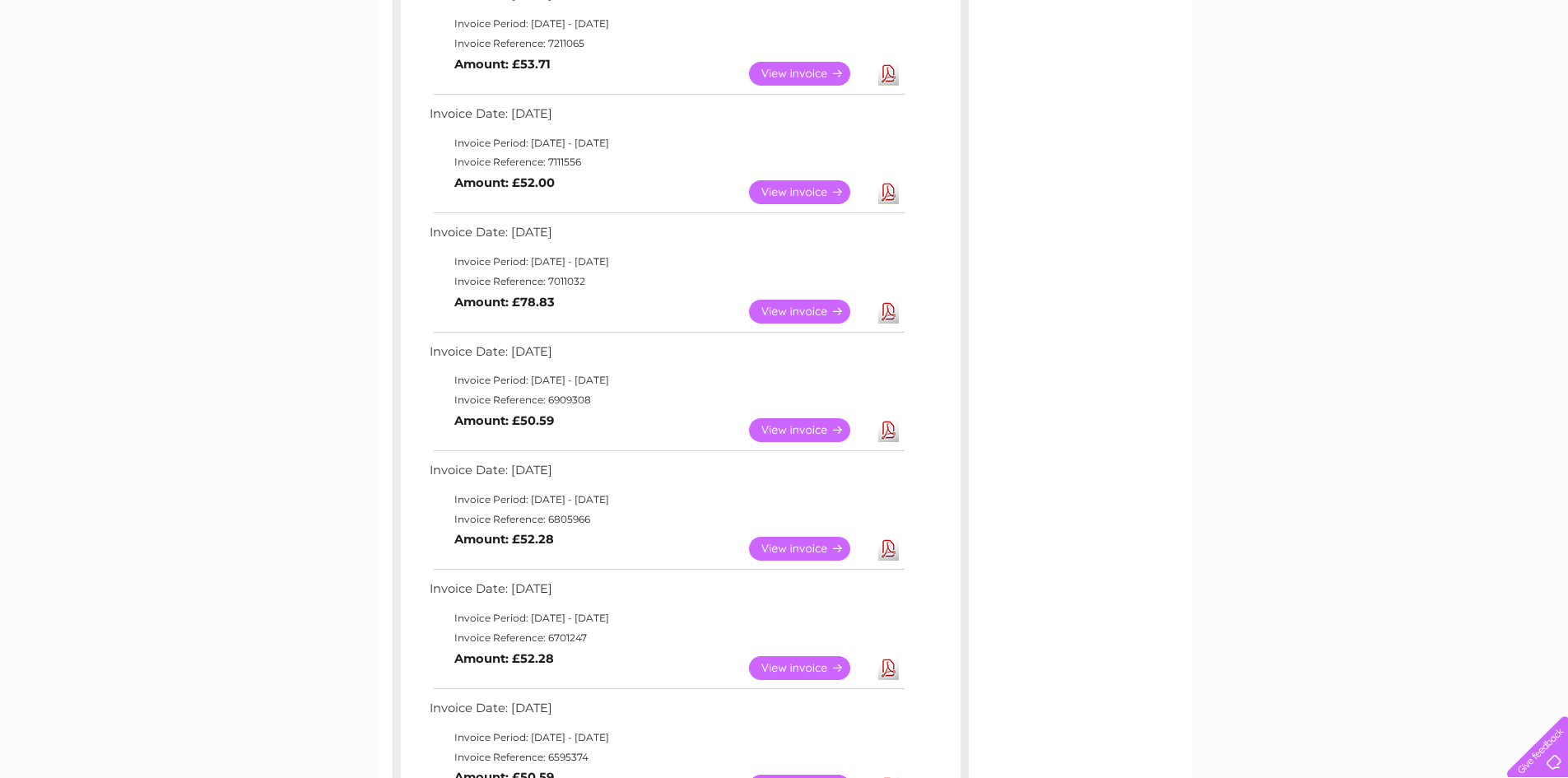
scroll to position [230, 0]
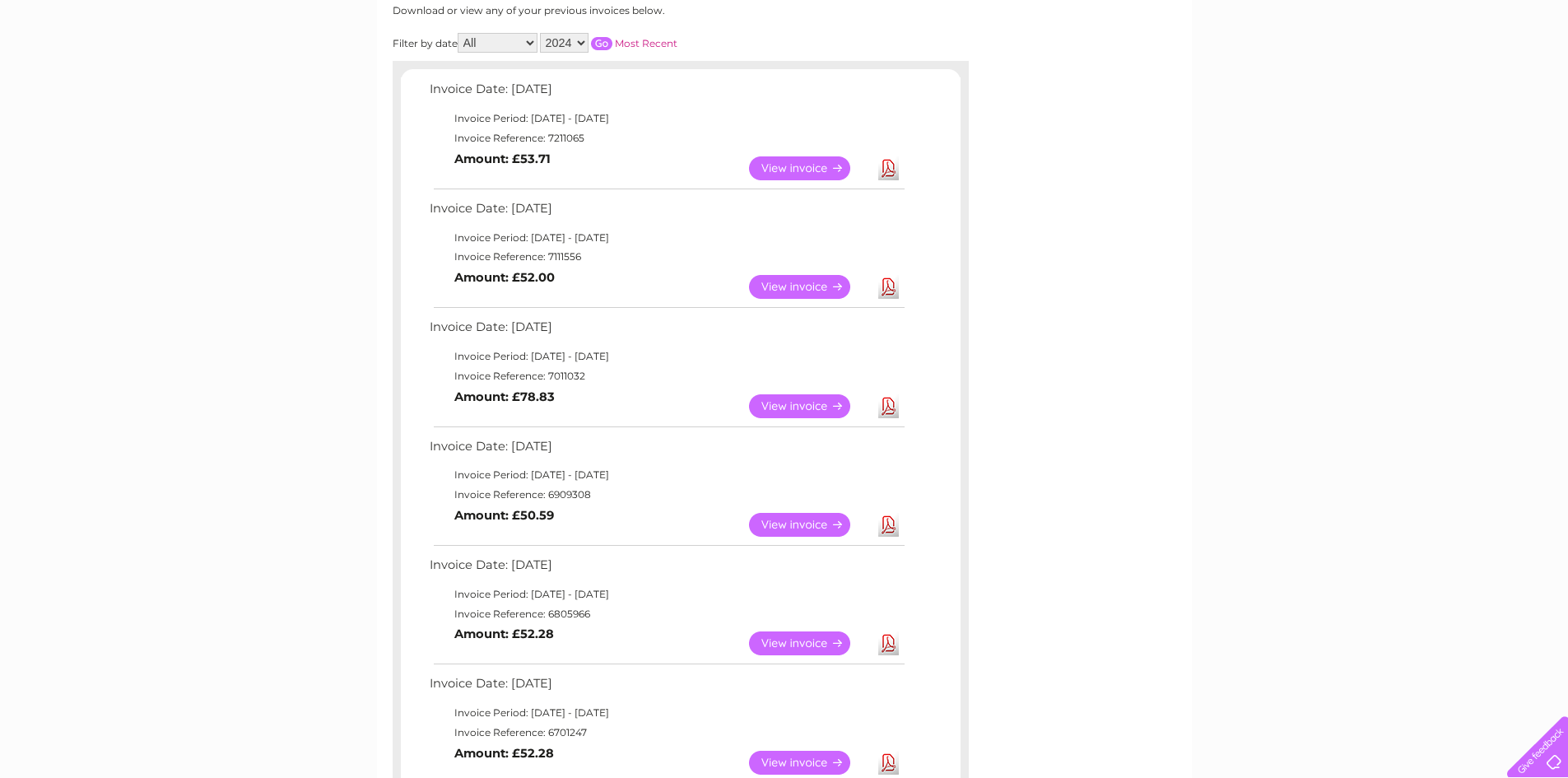
click at [888, 166] on link "Download" at bounding box center [888, 168] width 21 height 24
